Goal: Navigation & Orientation: Find specific page/section

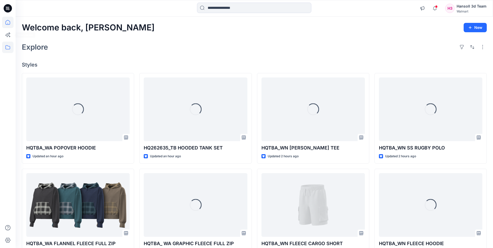
click at [10, 46] on icon at bounding box center [7, 47] width 5 height 4
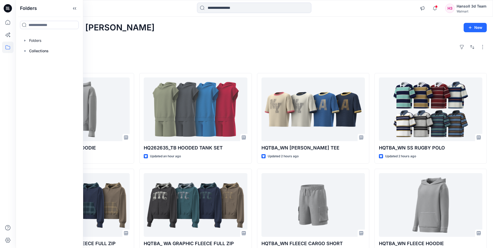
click at [31, 43] on div at bounding box center [49, 40] width 59 height 10
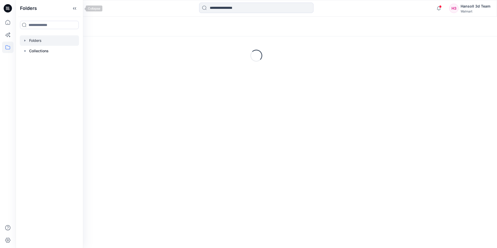
click at [75, 8] on div "Folders" at bounding box center [49, 8] width 67 height 17
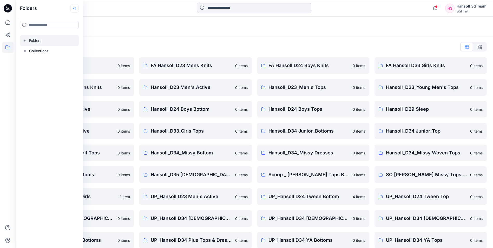
click at [76, 8] on icon at bounding box center [75, 8] width 1 height 3
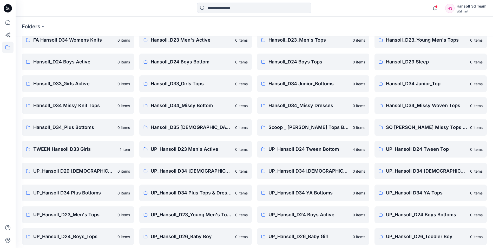
scroll to position [72, 0]
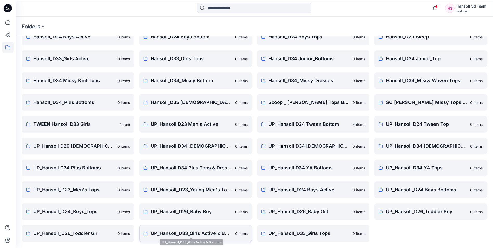
click at [199, 234] on p "UP_Hansoll_D33_Girls Active & Bottoms" at bounding box center [191, 233] width 81 height 7
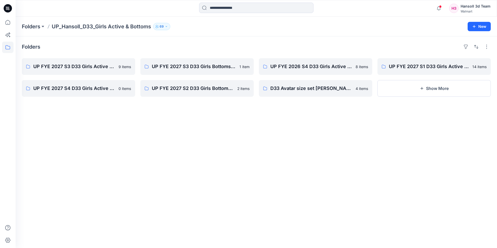
drag, startPoint x: 142, startPoint y: 153, endPoint x: 143, endPoint y: 150, distance: 2.7
click at [143, 152] on div "Folders UP FYE 2027 S3 D33 Girls Active Hansoll 9 items UP FYE 2027 S4 D33 Girl…" at bounding box center [256, 141] width 481 height 211
click at [402, 91] on button "Show More" at bounding box center [433, 88] width 113 height 17
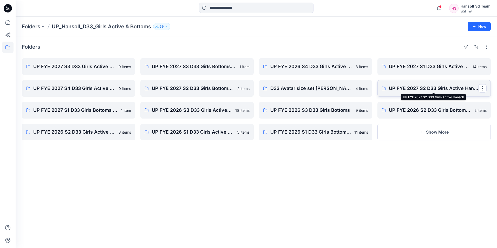
click at [420, 88] on p "UP FYE 2027 S2 D33 Girls Active Hansoll" at bounding box center [433, 88] width 89 height 7
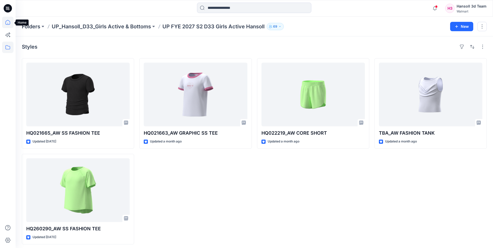
click at [8, 23] on icon at bounding box center [7, 22] width 11 height 11
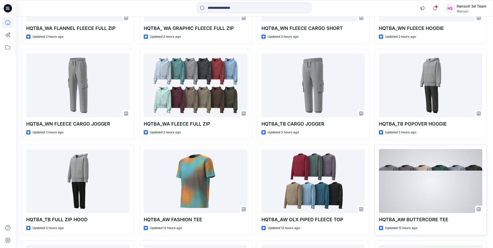
scroll to position [210, 0]
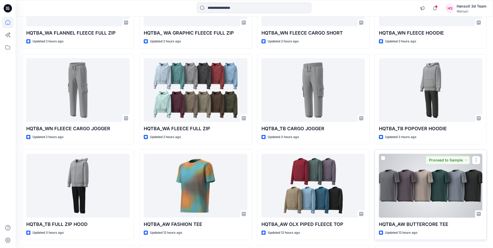
click at [414, 196] on div at bounding box center [430, 186] width 103 height 64
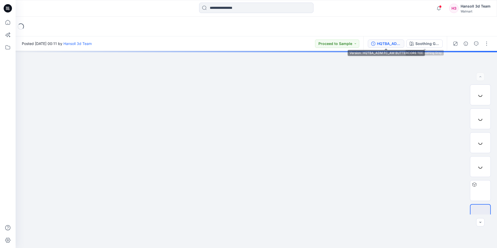
click at [399, 44] on div "HQTBA_ADM FC_AW BUTTERCORE TEE" at bounding box center [389, 44] width 24 height 6
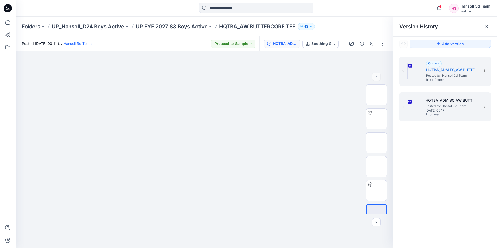
click at [449, 110] on span "[DATE] 06:17" at bounding box center [451, 111] width 52 height 4
